Goal: Check status: Check status

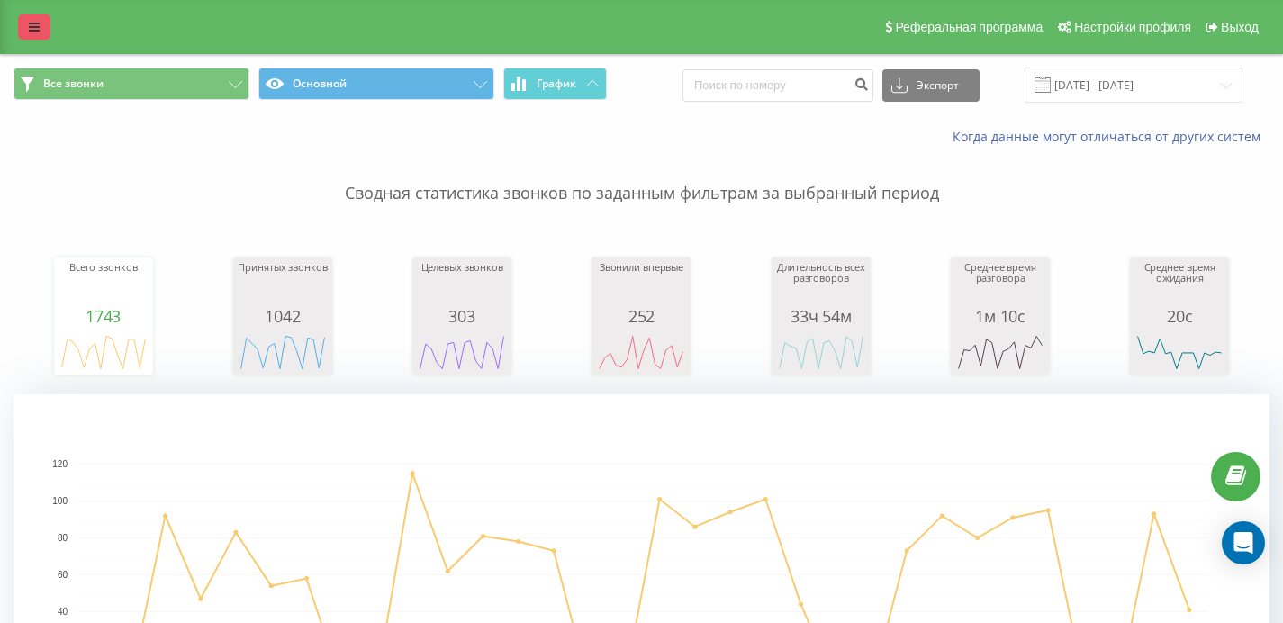
click at [38, 14] on link at bounding box center [34, 26] width 32 height 25
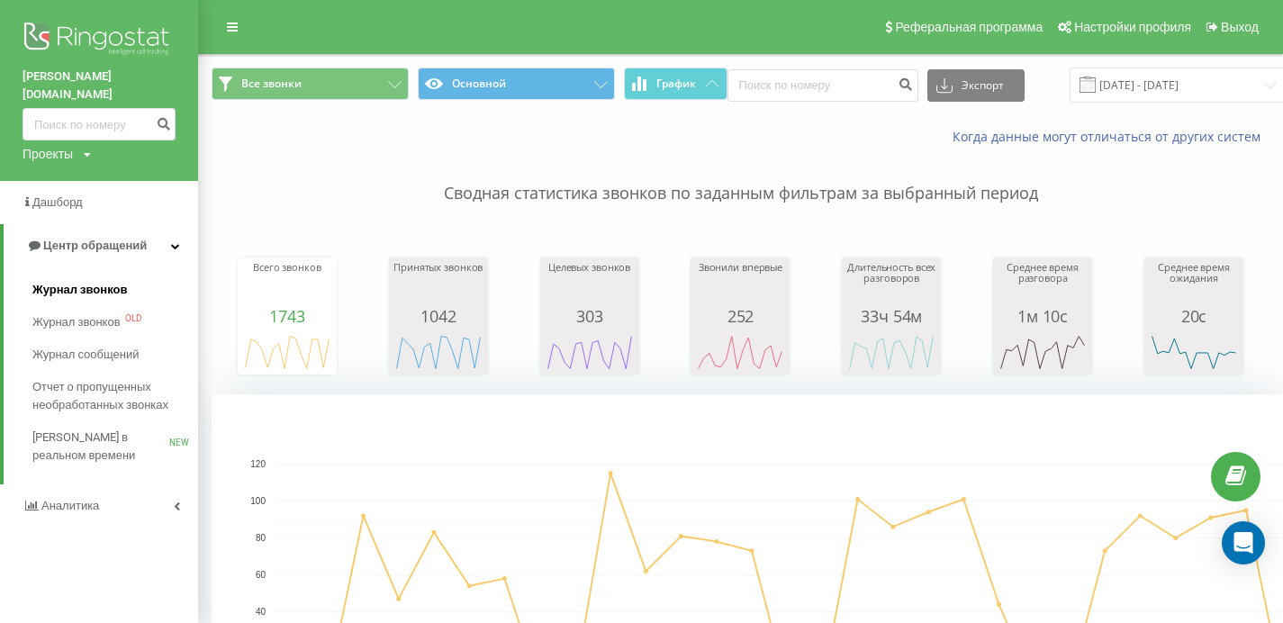
click at [63, 281] on span "Журнал звонков" at bounding box center [79, 290] width 95 height 18
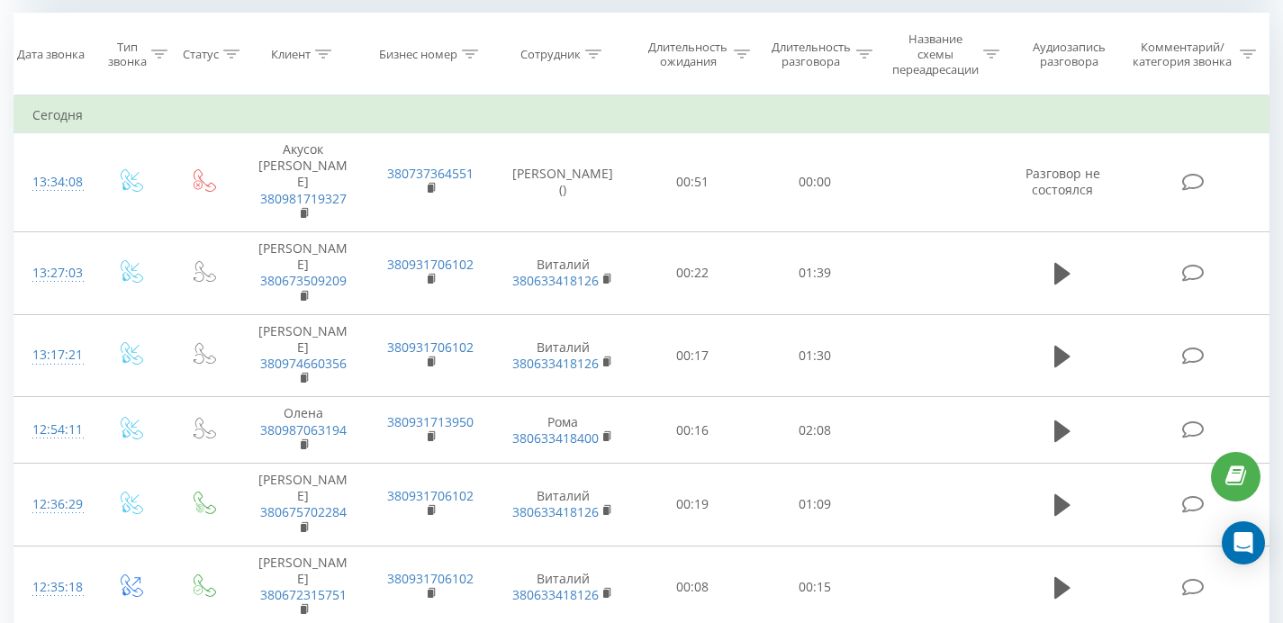
scroll to position [768, 0]
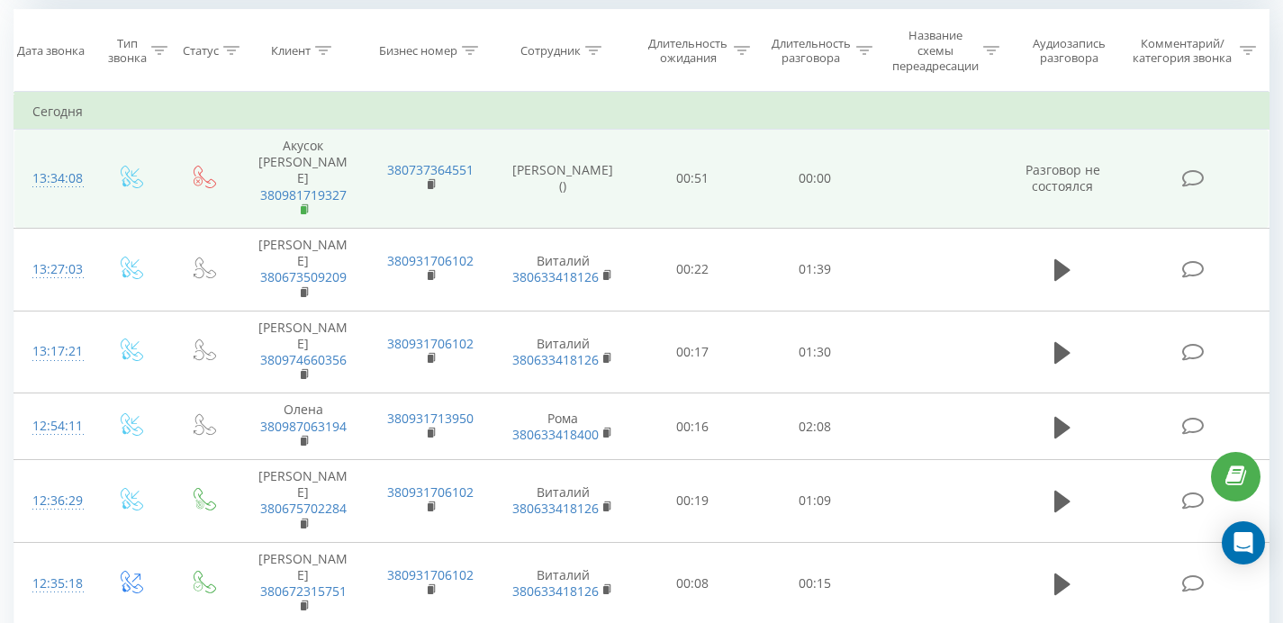
click at [303, 206] on rect at bounding box center [303, 210] width 5 height 8
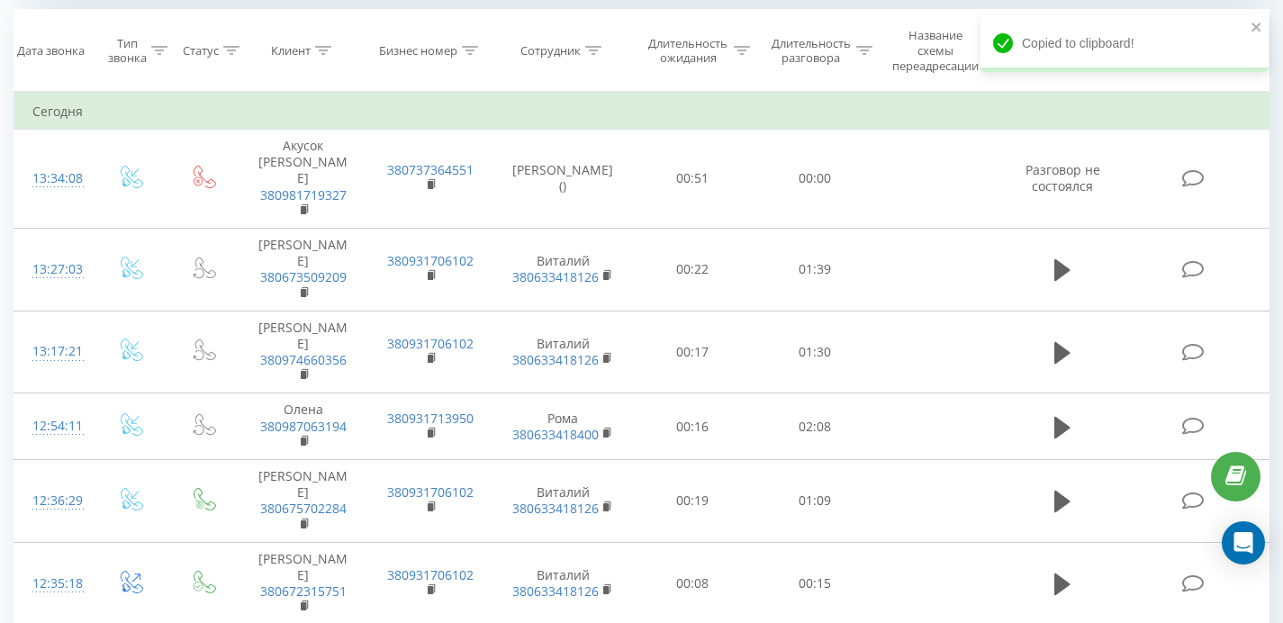
scroll to position [0, 0]
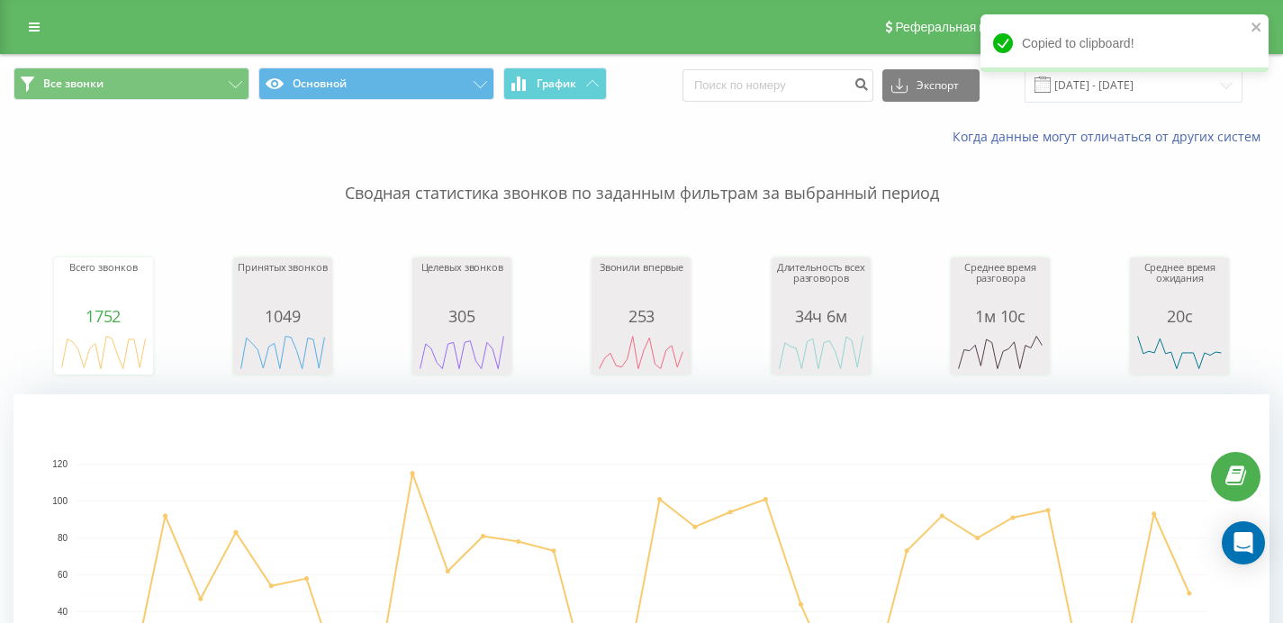
drag, startPoint x: 41, startPoint y: 23, endPoint x: 68, endPoint y: 53, distance: 40.8
click at [40, 23] on link at bounding box center [34, 26] width 32 height 25
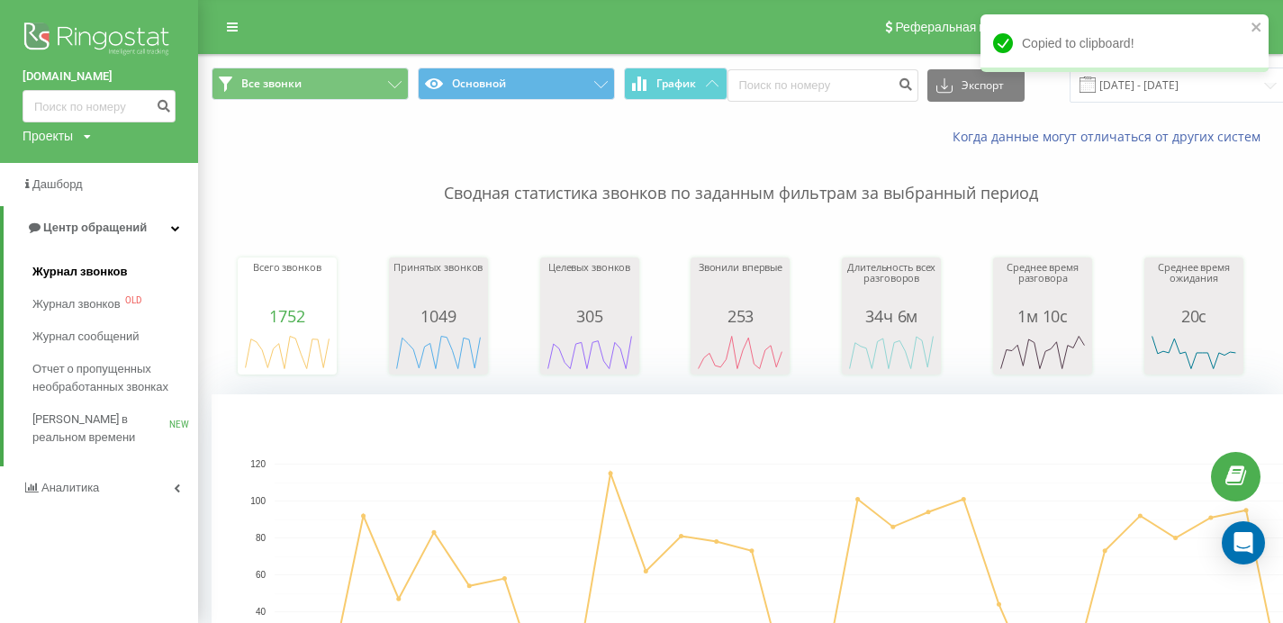
click at [89, 275] on span "Журнал звонков" at bounding box center [79, 272] width 95 height 18
